Goal: Find specific page/section

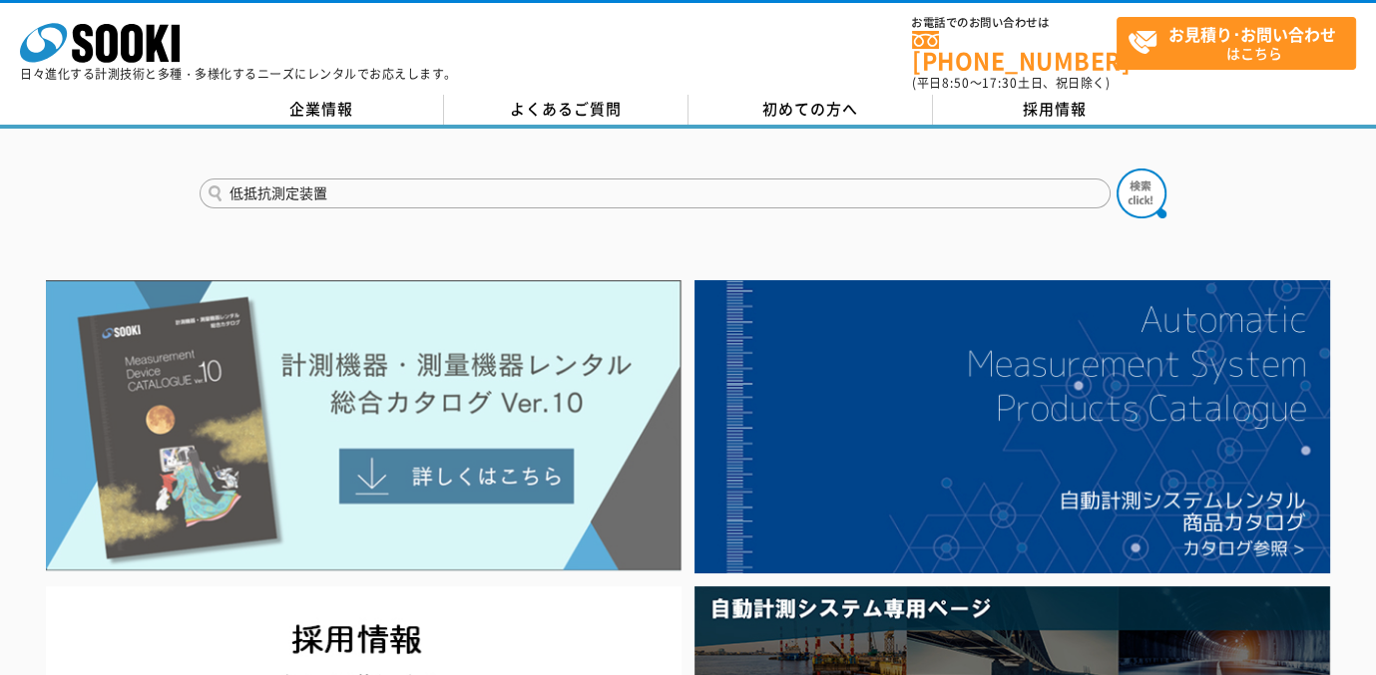
type input "低抵抗測定装置"
click at [1116, 169] on button at bounding box center [1141, 194] width 50 height 50
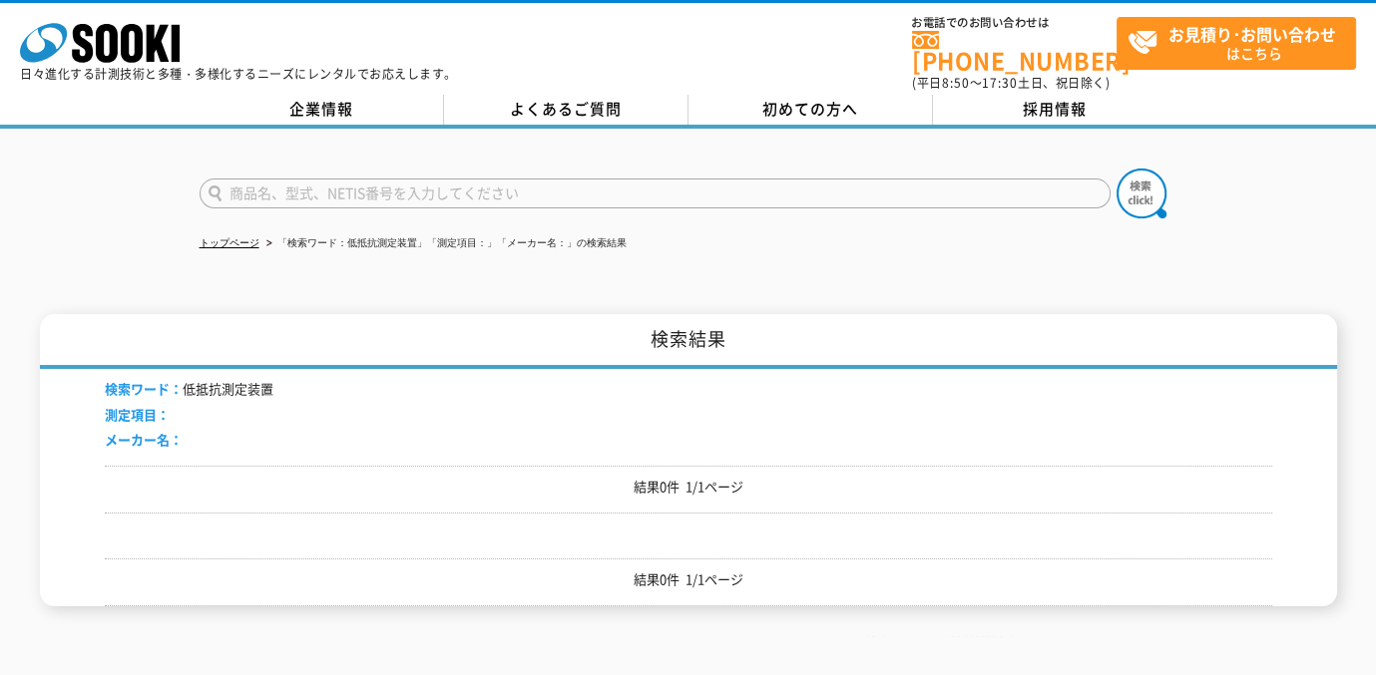
click at [370, 179] on input "text" at bounding box center [655, 194] width 911 height 30
paste input "Mr. LowⅡ"
type input "Mr. LowⅡ"
click at [1116, 169] on button at bounding box center [1141, 194] width 50 height 50
